Goal: Download file/media

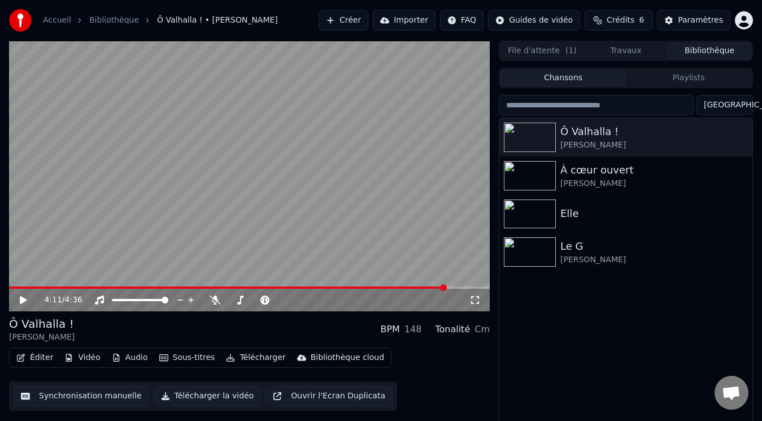
click at [20, 286] on span at bounding box center [227, 287] width 437 height 2
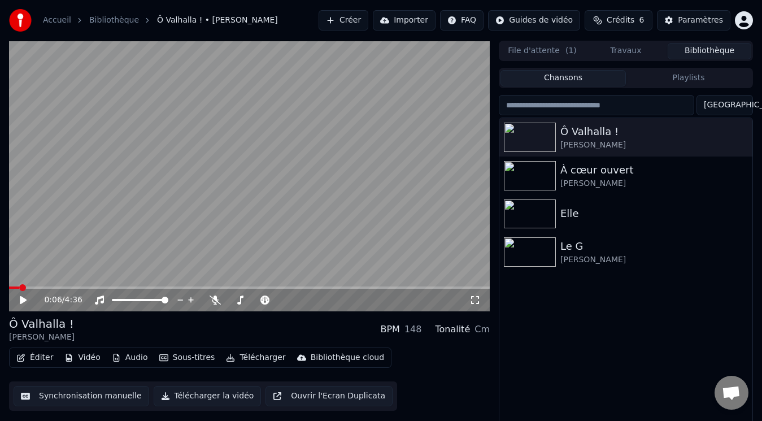
click at [23, 301] on icon at bounding box center [23, 300] width 7 height 8
click at [216, 301] on icon at bounding box center [215, 300] width 11 height 9
click at [41, 288] on span at bounding box center [30, 287] width 42 height 2
click at [32, 288] on span at bounding box center [20, 287] width 23 height 2
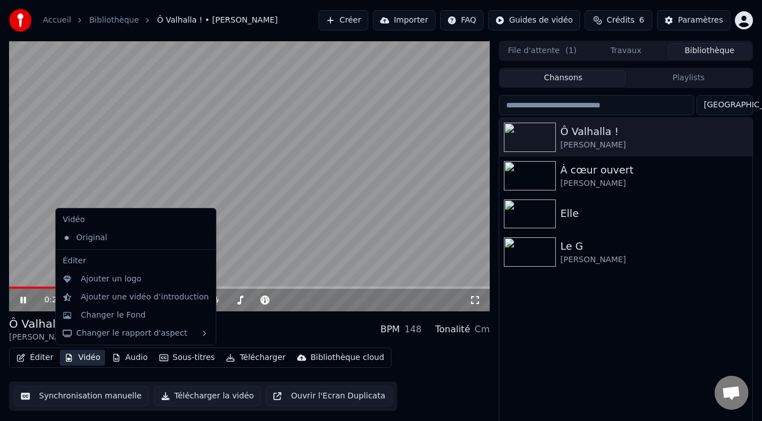
click at [86, 355] on button "Vidéo" at bounding box center [82, 358] width 45 height 16
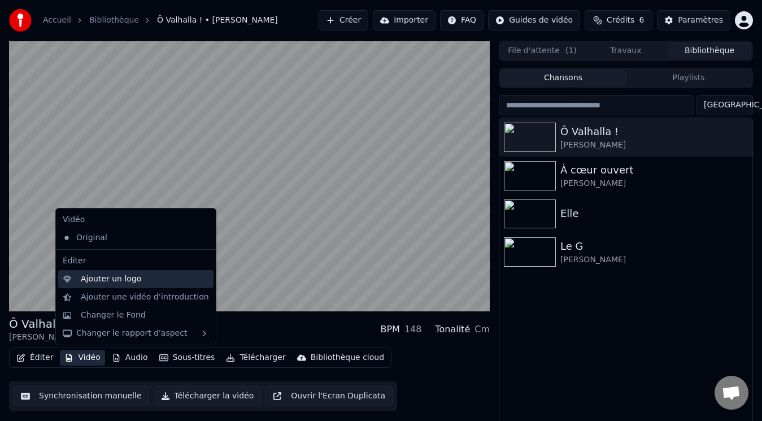
click at [114, 276] on div "Ajouter un logo" at bounding box center [111, 278] width 60 height 11
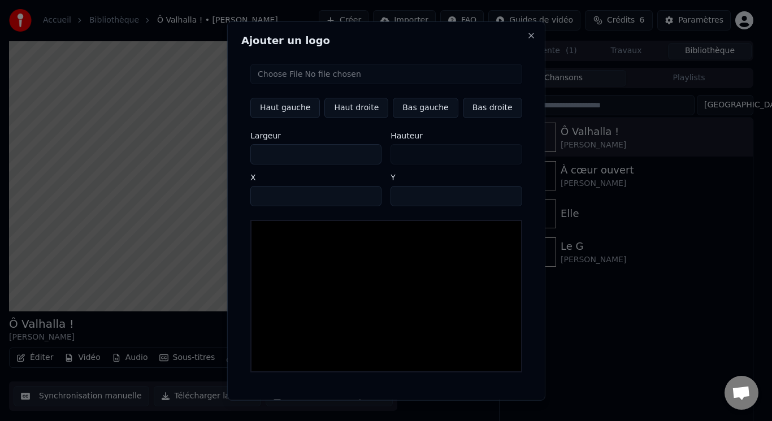
click at [358, 108] on button "Haut droite" at bounding box center [356, 107] width 64 height 20
type input "****"
click at [312, 76] on input "file" at bounding box center [386, 73] width 272 height 20
type input "**********"
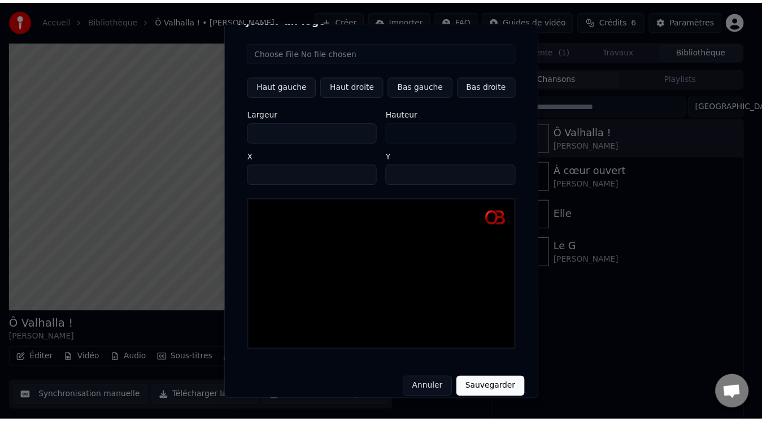
scroll to position [23, 0]
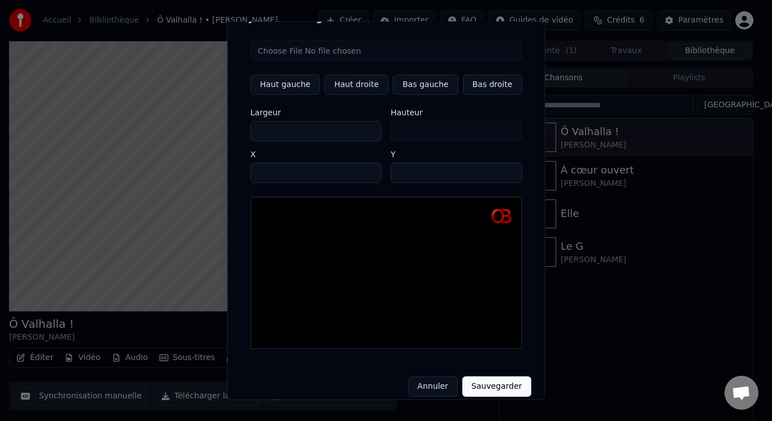
click at [483, 377] on button "Sauvegarder" at bounding box center [496, 386] width 68 height 20
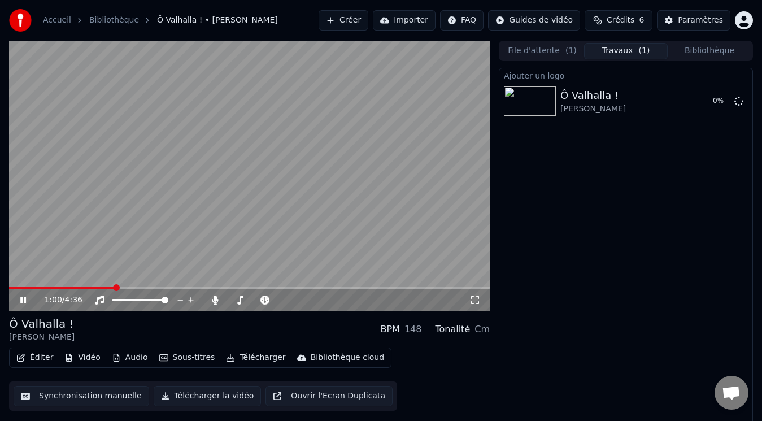
click at [322, 178] on video at bounding box center [249, 176] width 481 height 271
click at [709, 104] on button "Jouer" at bounding box center [711, 101] width 40 height 20
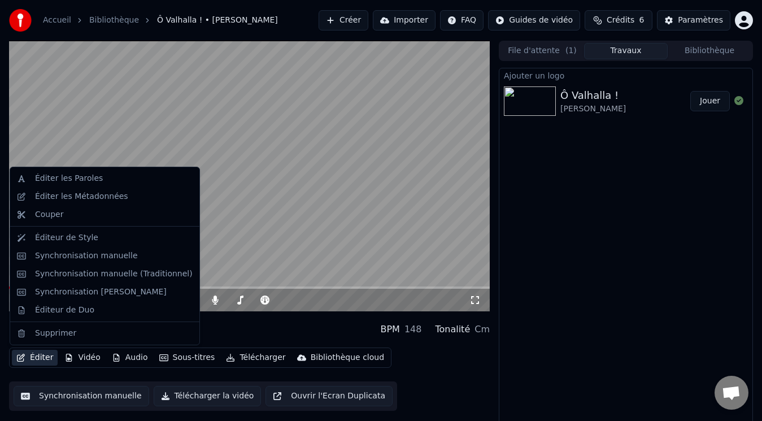
click at [42, 355] on button "Éditer" at bounding box center [35, 358] width 46 height 16
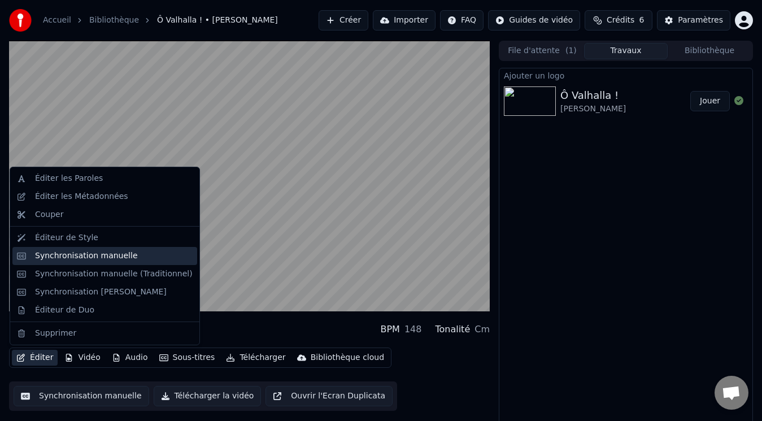
click at [80, 260] on div "Synchronisation manuelle" at bounding box center [86, 255] width 103 height 11
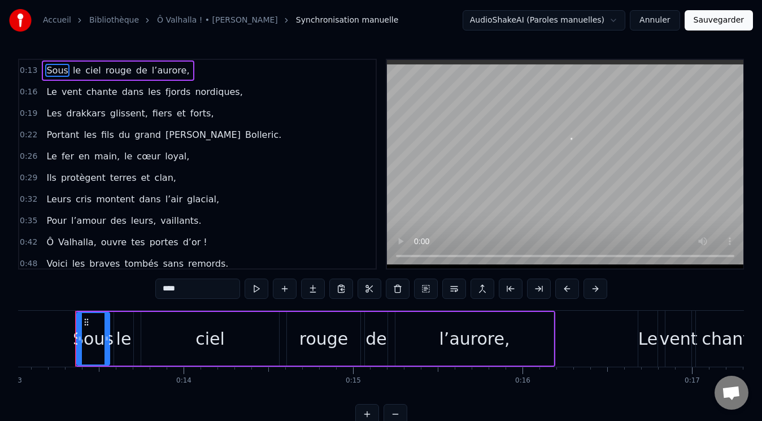
scroll to position [0, 2208]
click at [166, 73] on span "l’aurore," at bounding box center [171, 70] width 40 height 13
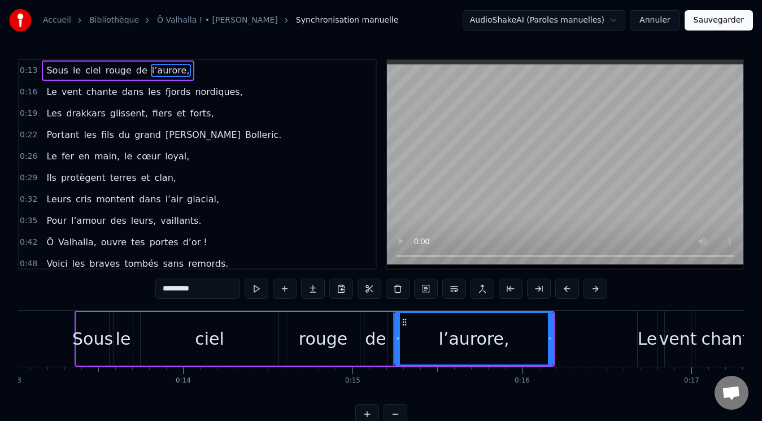
click at [201, 293] on input "*********" at bounding box center [197, 289] width 85 height 20
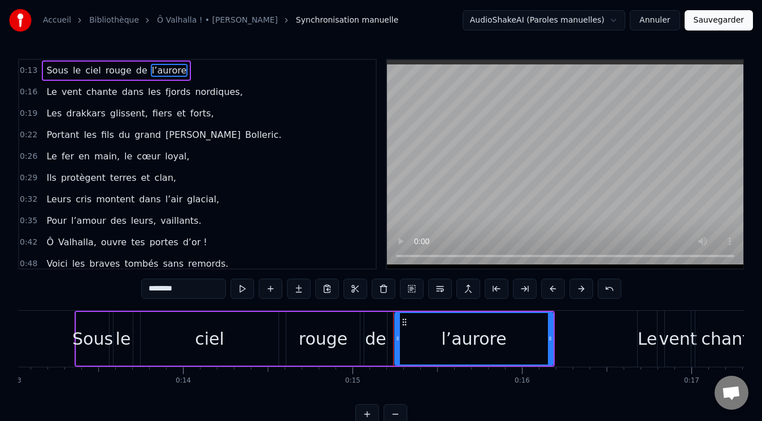
click at [194, 96] on span "nordiques," at bounding box center [219, 91] width 50 height 13
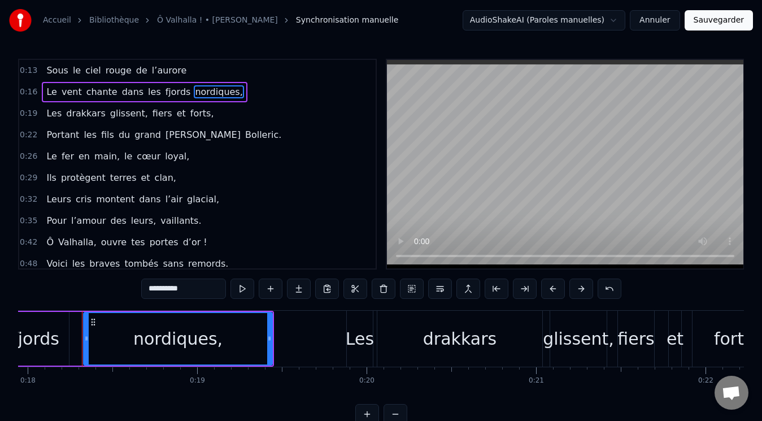
click at [192, 284] on input "**********" at bounding box center [183, 289] width 85 height 20
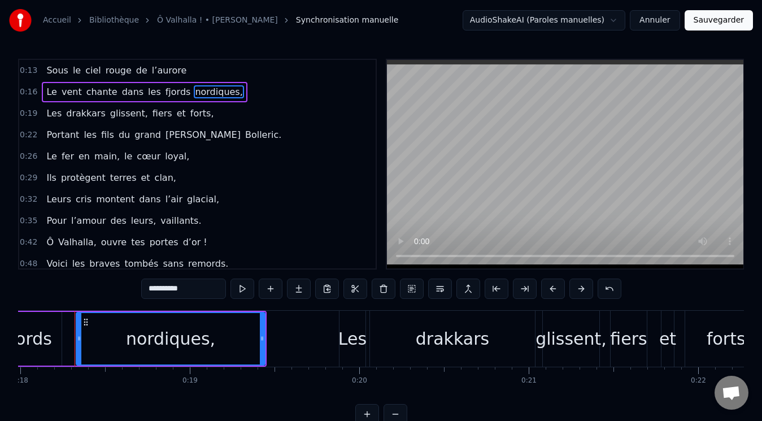
click at [160, 72] on span "l’aurore" at bounding box center [169, 70] width 37 height 13
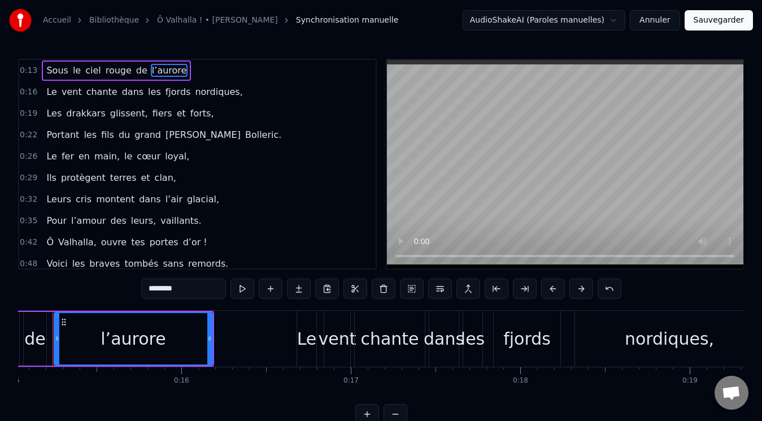
scroll to position [0, 2527]
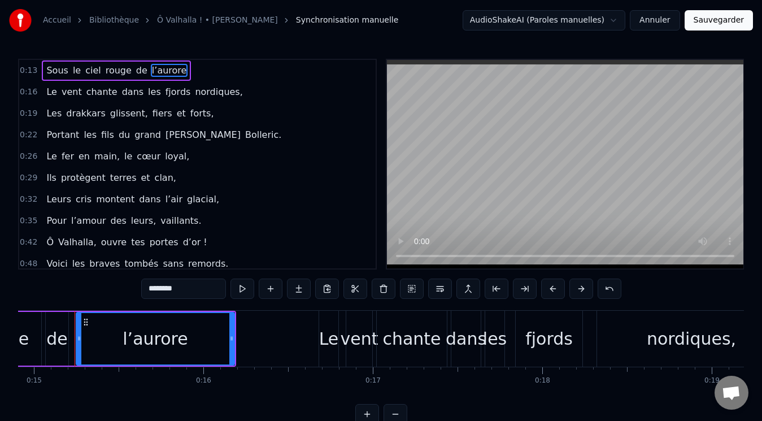
click at [185, 280] on input "********" at bounding box center [183, 289] width 85 height 20
type input "*********"
click at [659, 23] on button "Annuler" at bounding box center [655, 20] width 50 height 20
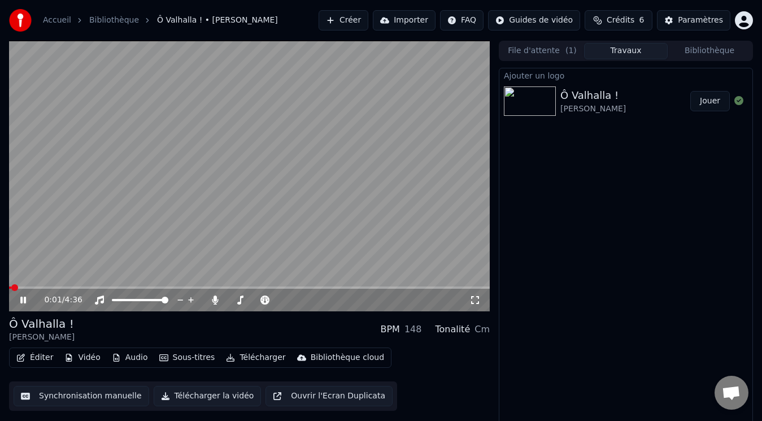
click at [208, 397] on button "Télécharger la vidéo" at bounding box center [208, 396] width 108 height 20
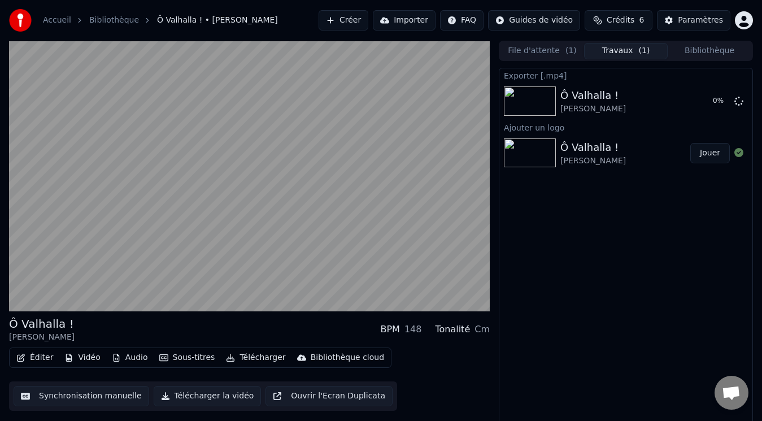
click at [154, 386] on button "Télécharger la vidéo" at bounding box center [208, 396] width 108 height 20
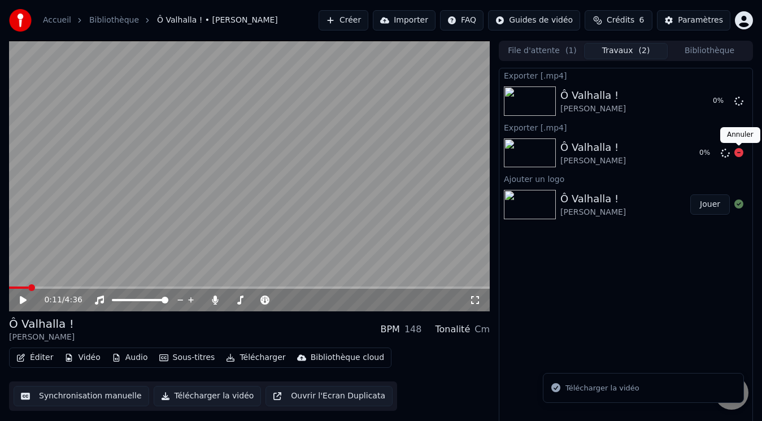
click at [735, 153] on icon at bounding box center [739, 152] width 9 height 9
click at [9, 290] on span at bounding box center [12, 287] width 7 height 7
